Goal: Information Seeking & Learning: Understand process/instructions

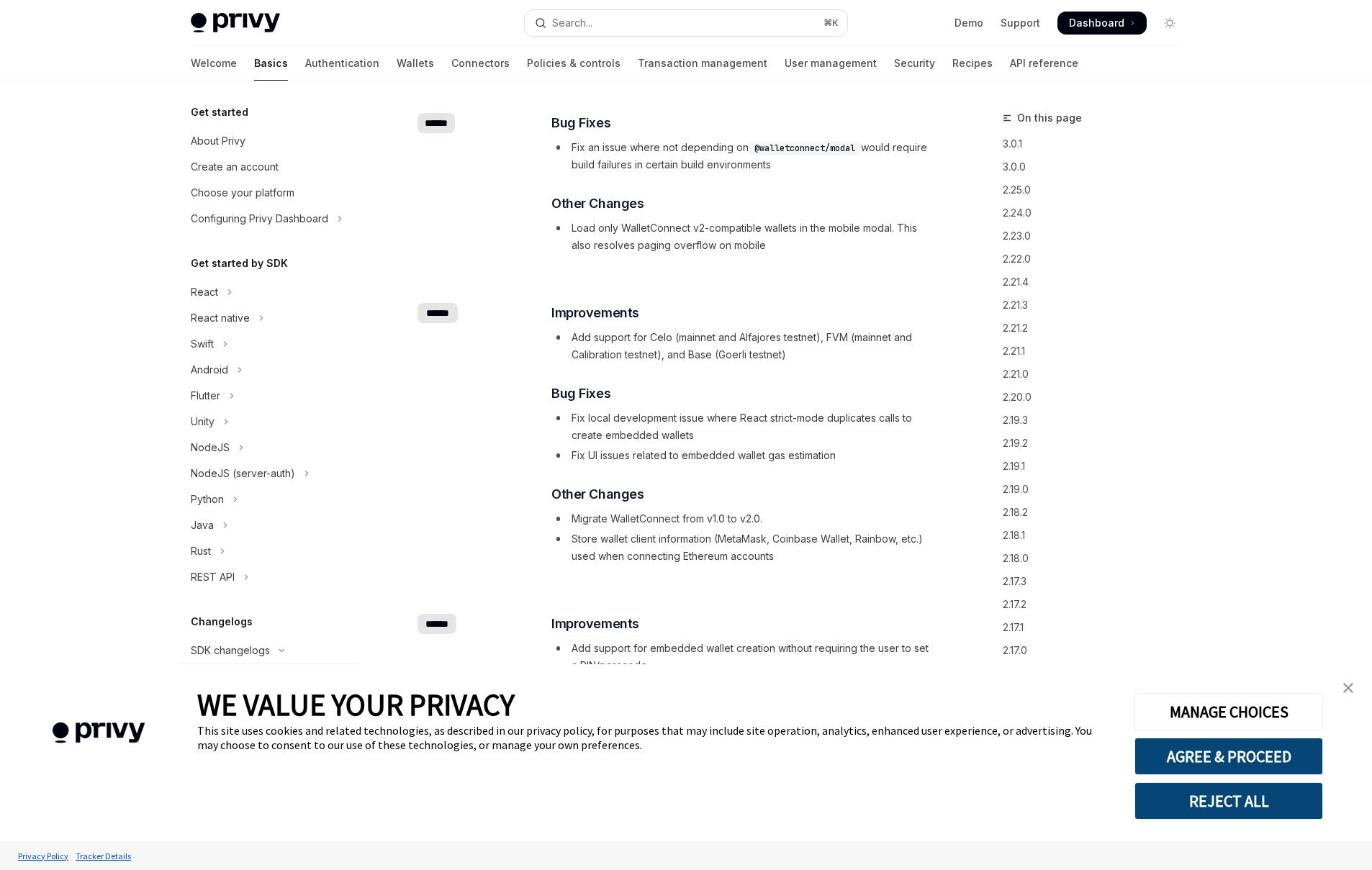
type textarea "*"
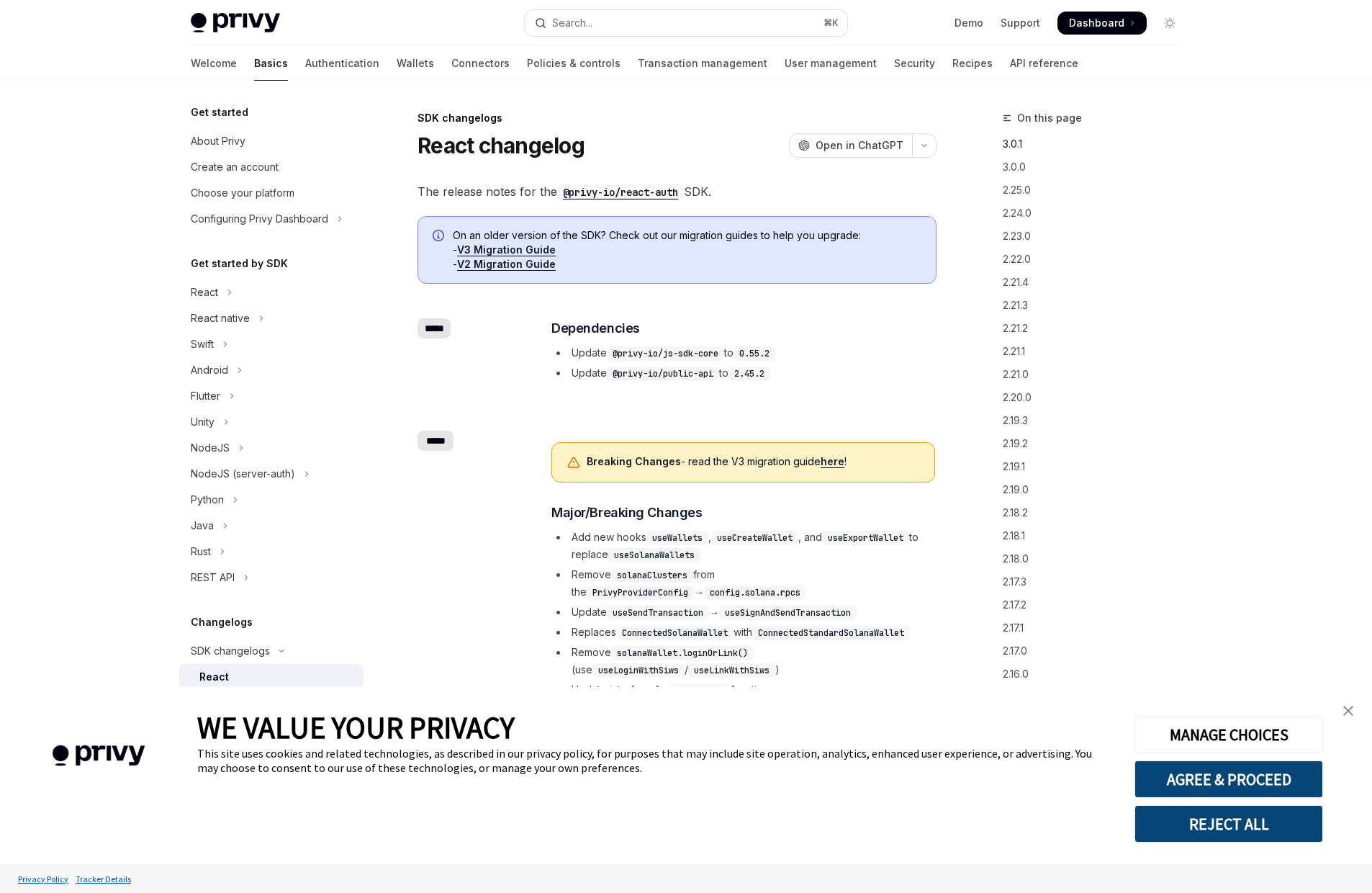
click at [1012, 142] on link "3.0.1" at bounding box center [1097, 144] width 190 height 23
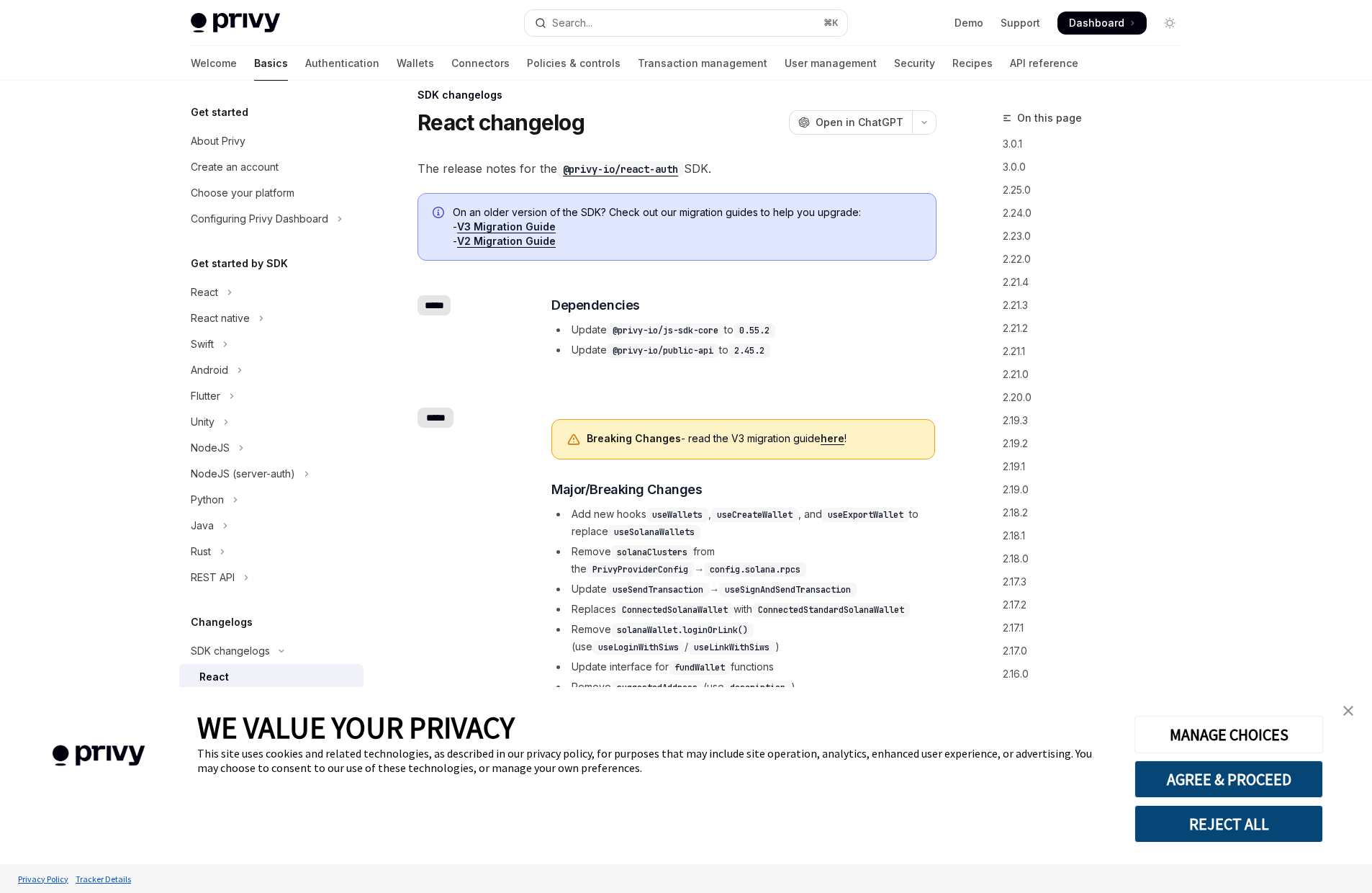
scroll to position [52, 0]
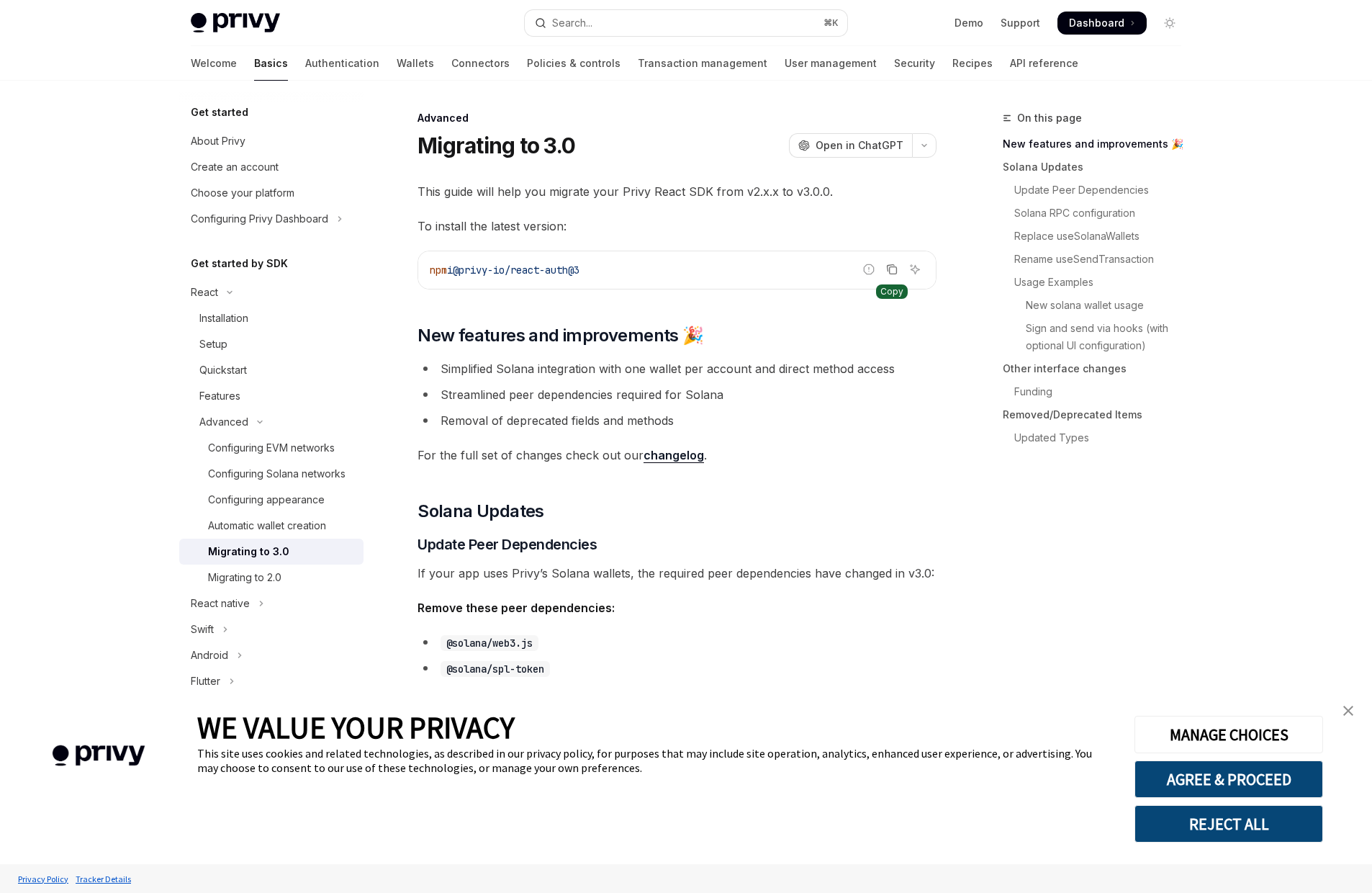
click at [889, 271] on icon "Copy the contents from the code block" at bounding box center [893, 270] width 7 height 7
click at [251, 560] on div "Migrating to 3.0" at bounding box center [248, 552] width 81 height 17
type textarea "*"
